Goal: Information Seeking & Learning: Check status

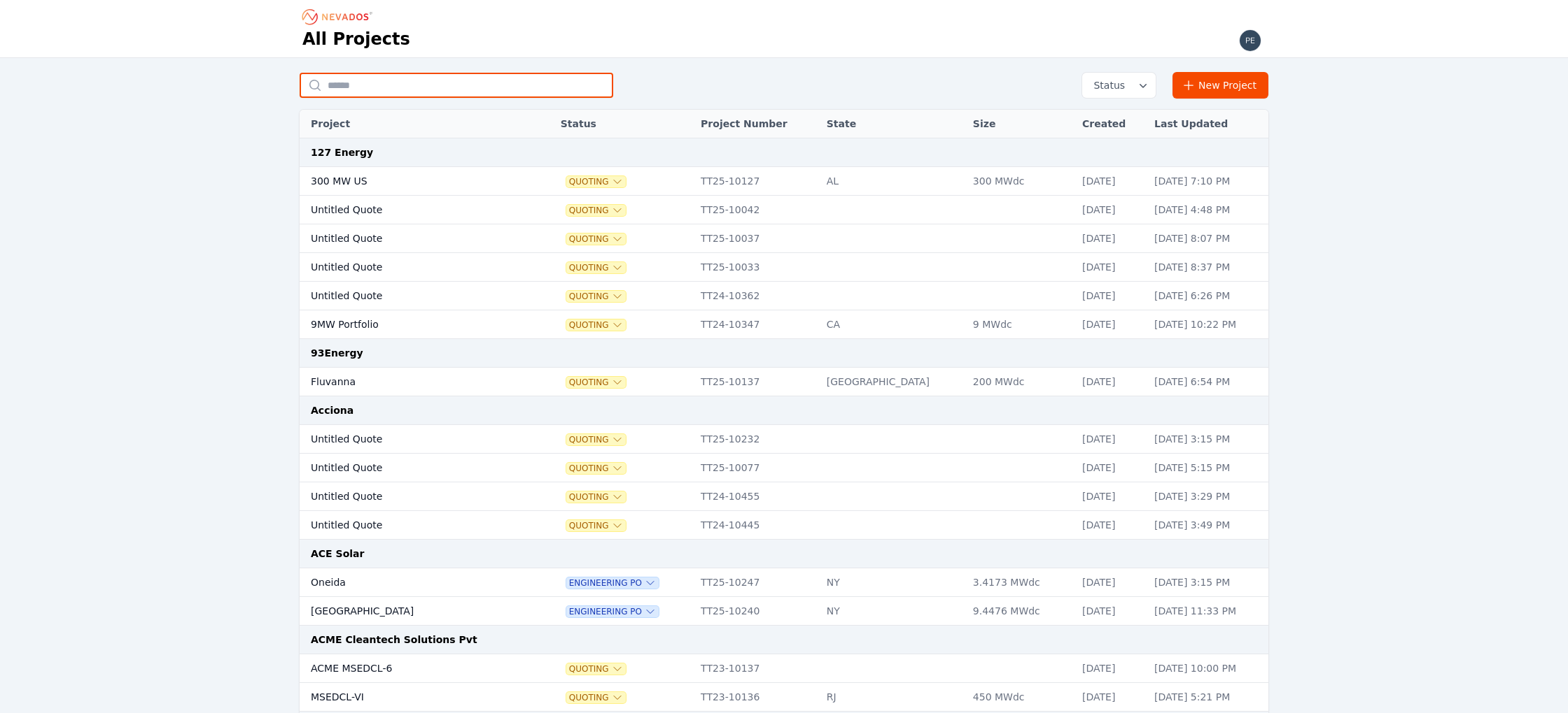
click at [489, 87] on input "text" at bounding box center [456, 85] width 314 height 25
type input "********"
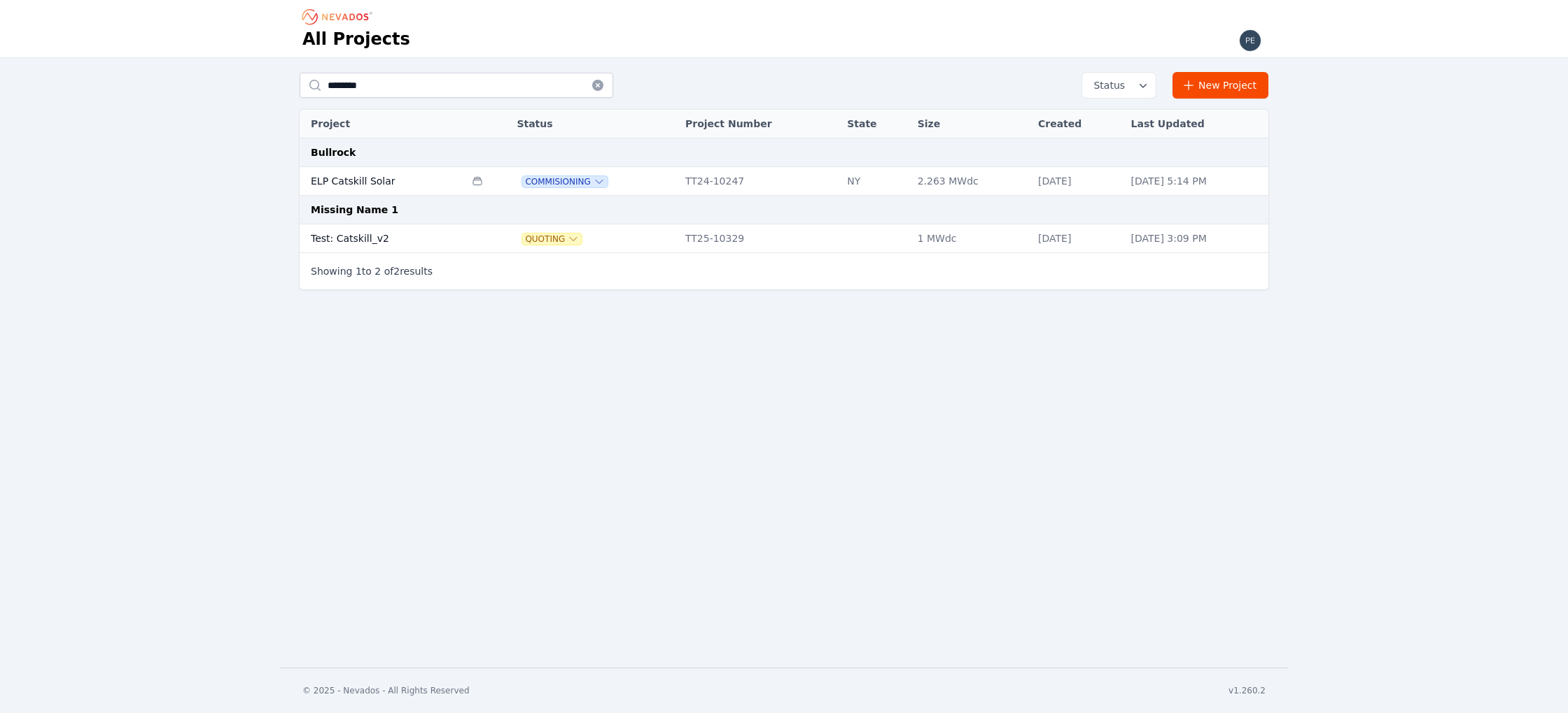
click at [355, 233] on td "Test: Catskill_v2" at bounding box center [382, 239] width 166 height 29
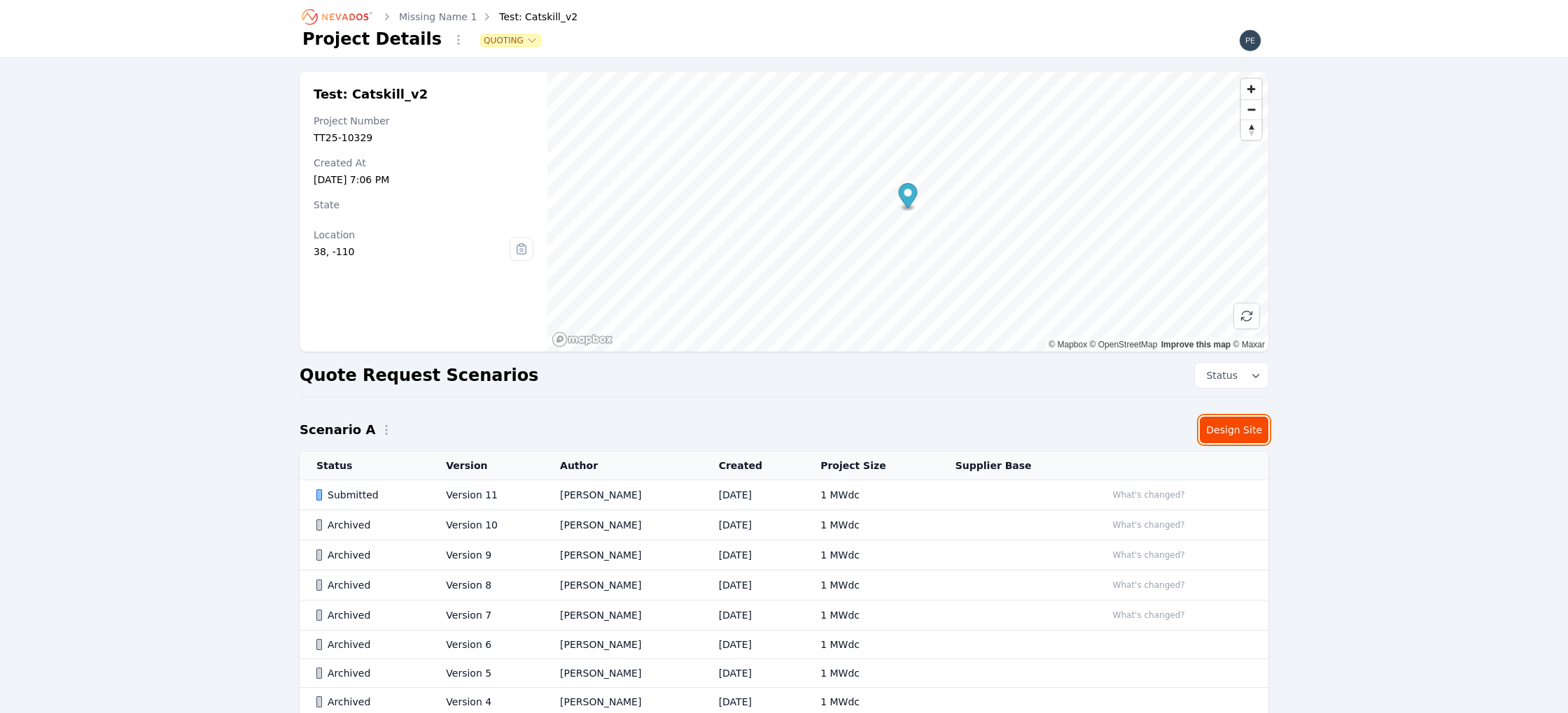
click at [1233, 429] on link "Design Site" at bounding box center [1233, 430] width 69 height 27
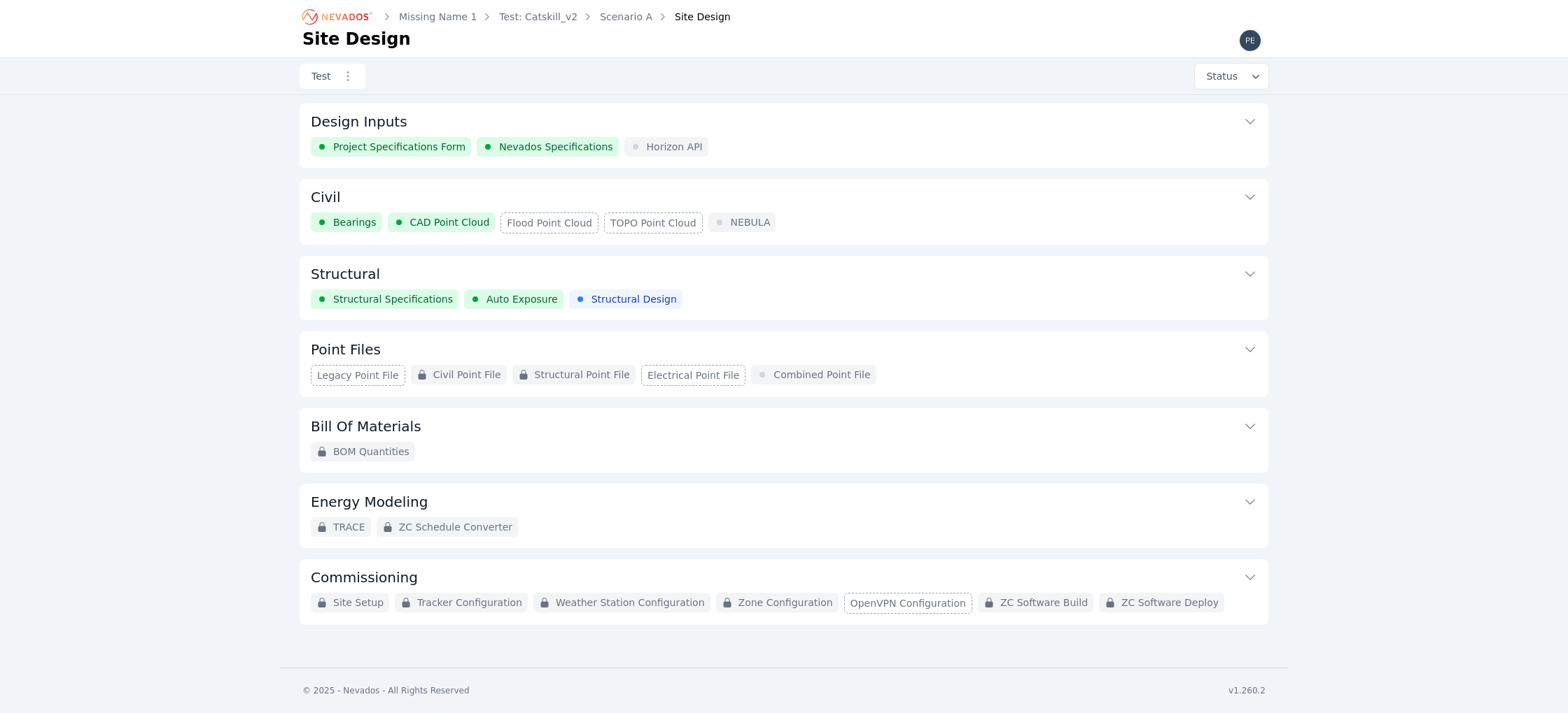
click at [597, 350] on button "Point Files" at bounding box center [784, 348] width 946 height 34
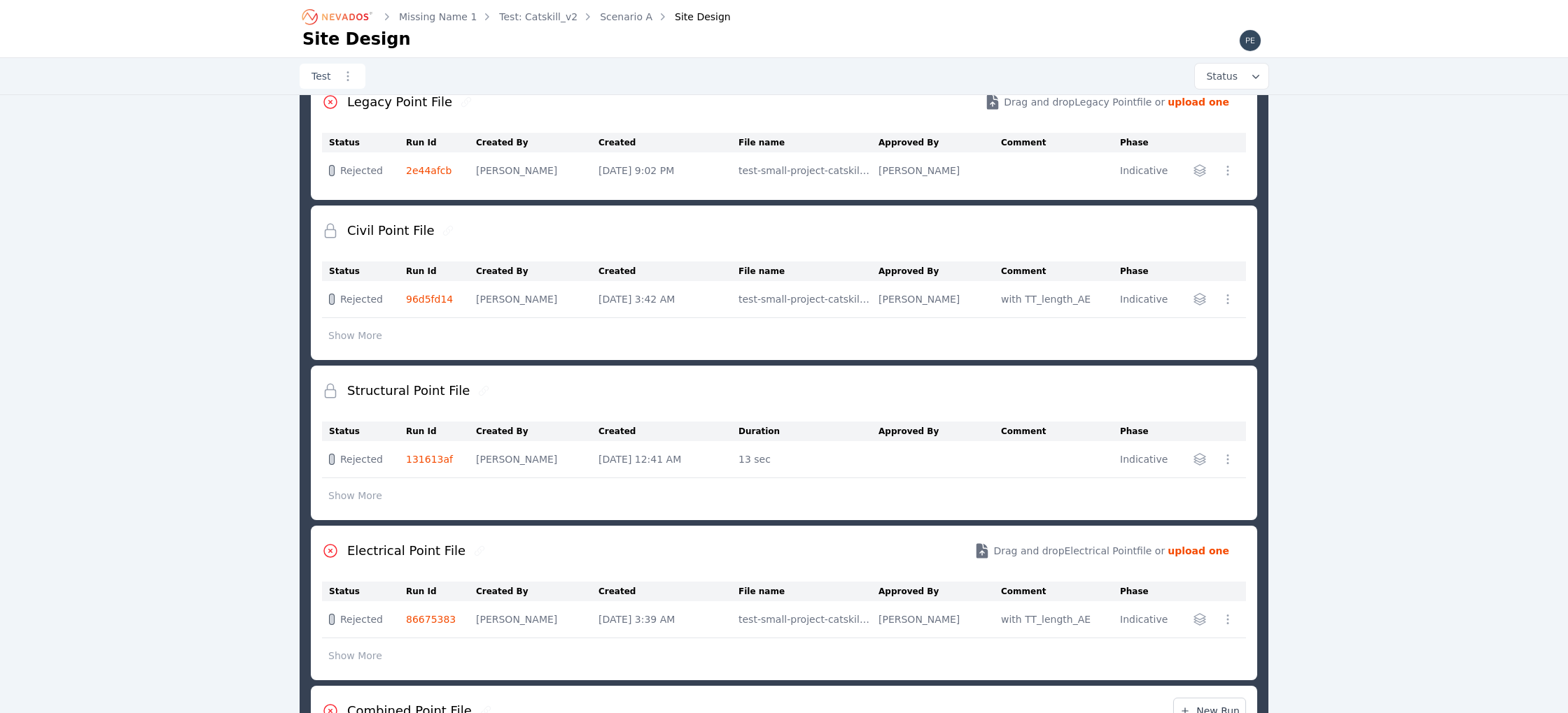
scroll to position [296, 0]
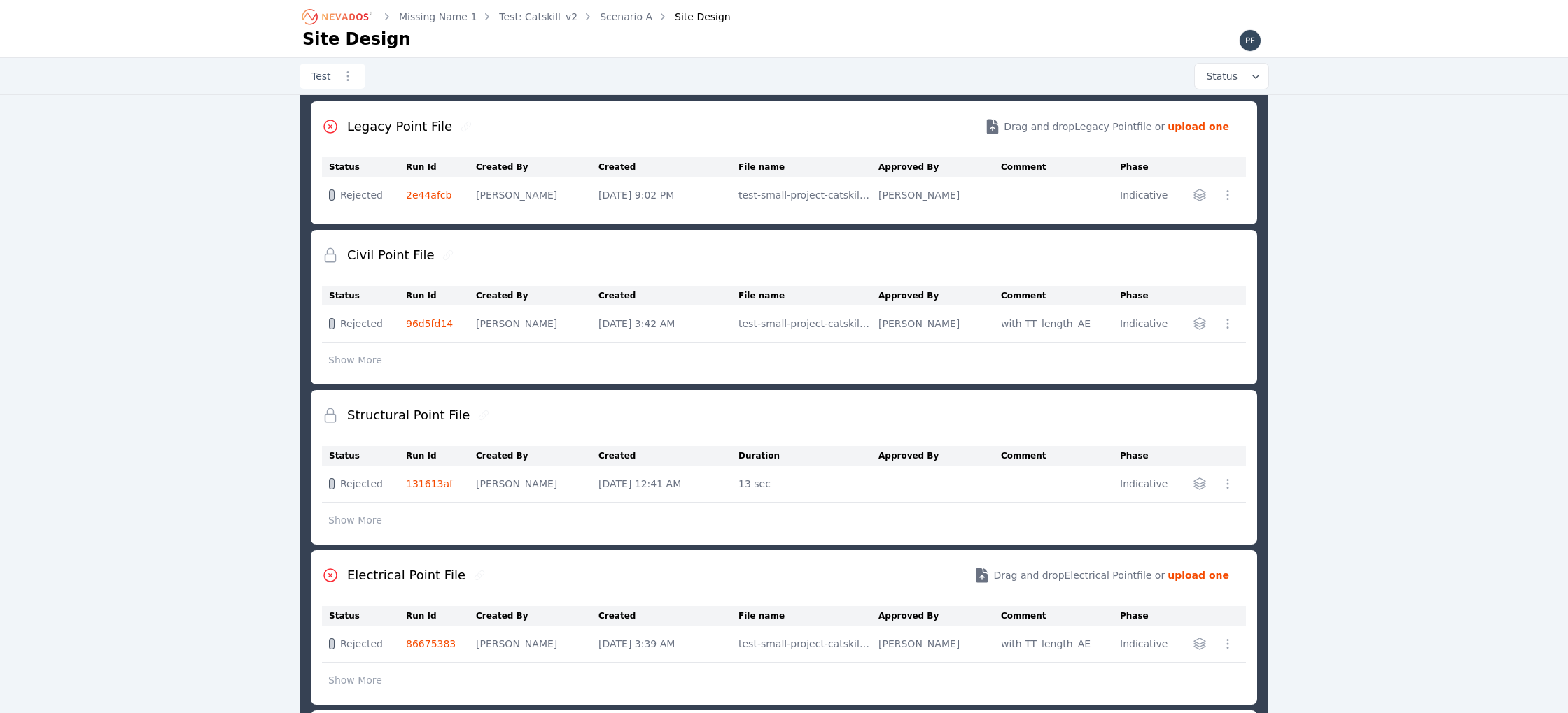
click at [313, 356] on div "Civil Point File Status Run Id Created By Created File name Approved By Comment…" at bounding box center [784, 307] width 946 height 155
click at [334, 361] on button "Show More" at bounding box center [355, 360] width 66 height 27
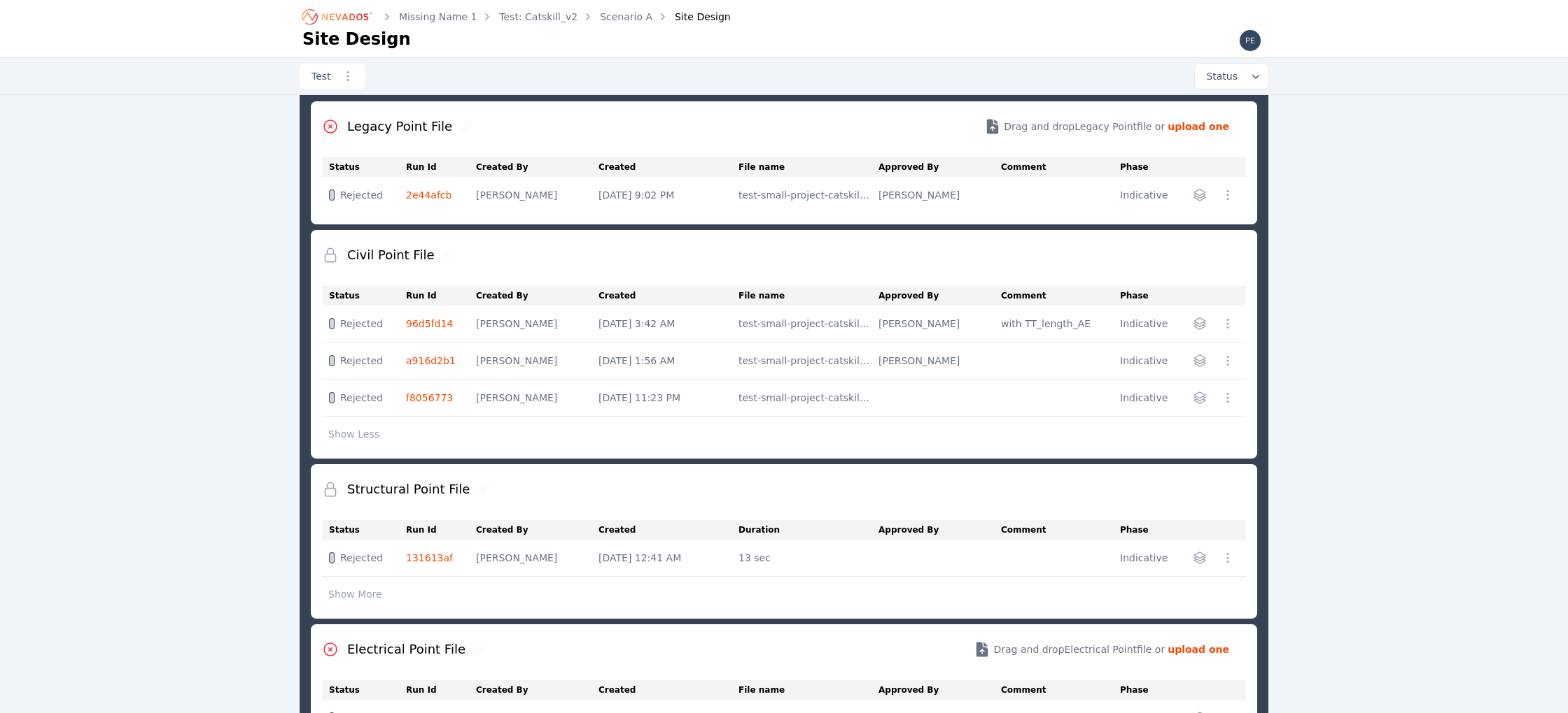
click at [430, 319] on link "96d5fd14" at bounding box center [429, 324] width 47 height 11
click at [434, 359] on link "a916d2b1" at bounding box center [430, 360] width 50 height 11
click at [429, 396] on link "f8056773" at bounding box center [429, 398] width 47 height 11
